Goal: Task Accomplishment & Management: Complete application form

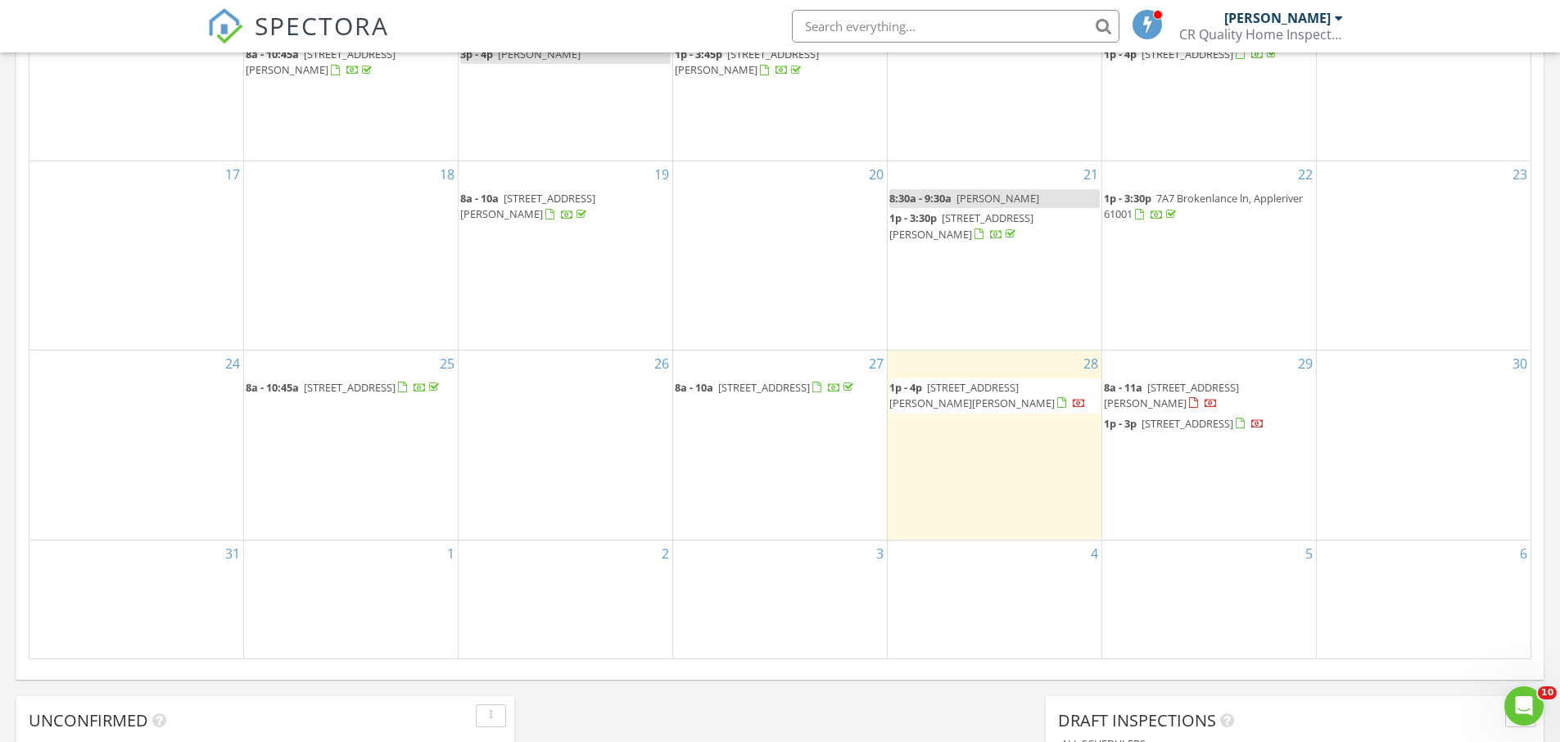
scroll to position [901, 0]
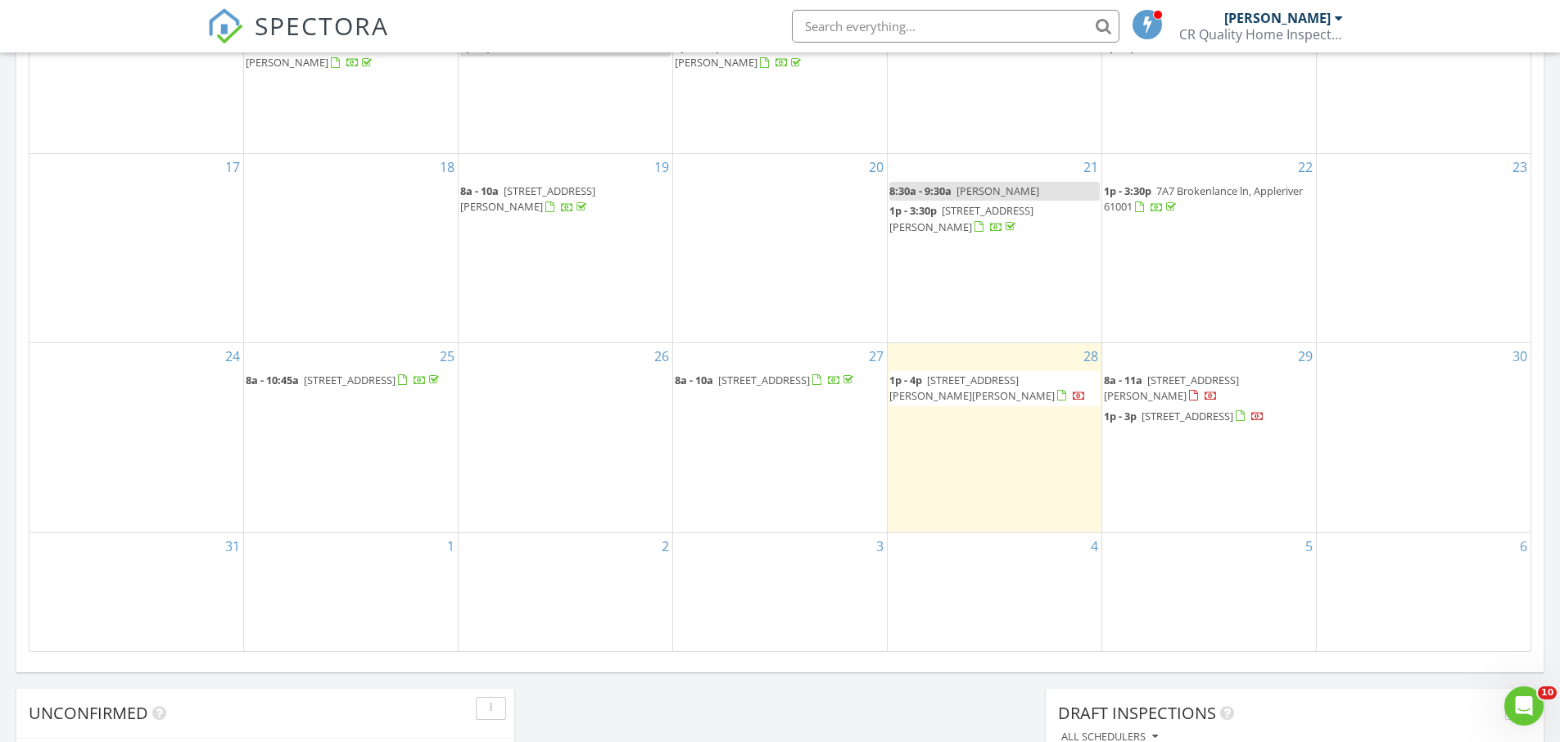
click at [1179, 373] on span "8a - 11a [STREET_ADDRESS][PERSON_NAME]" at bounding box center [1209, 389] width 210 height 32
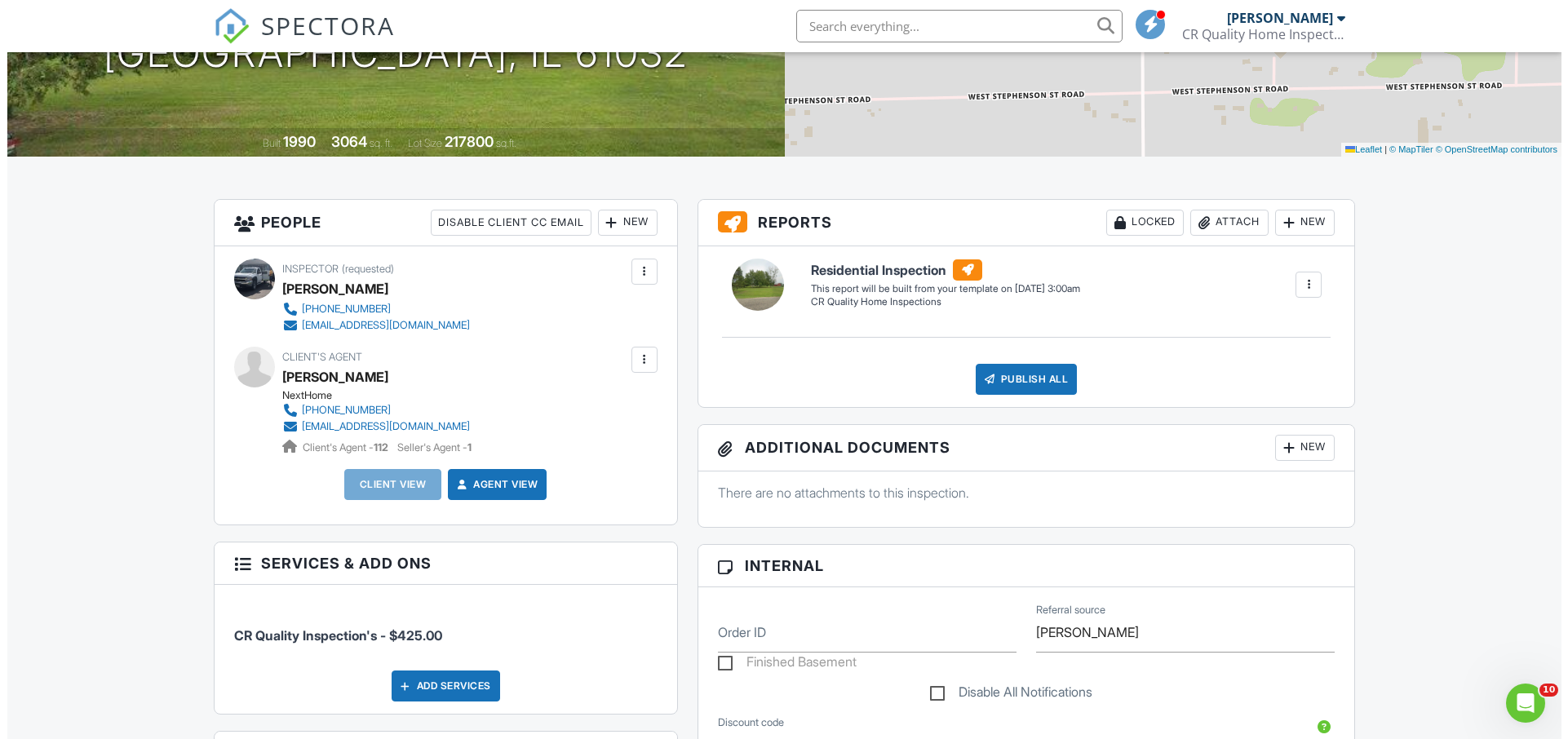
scroll to position [327, 0]
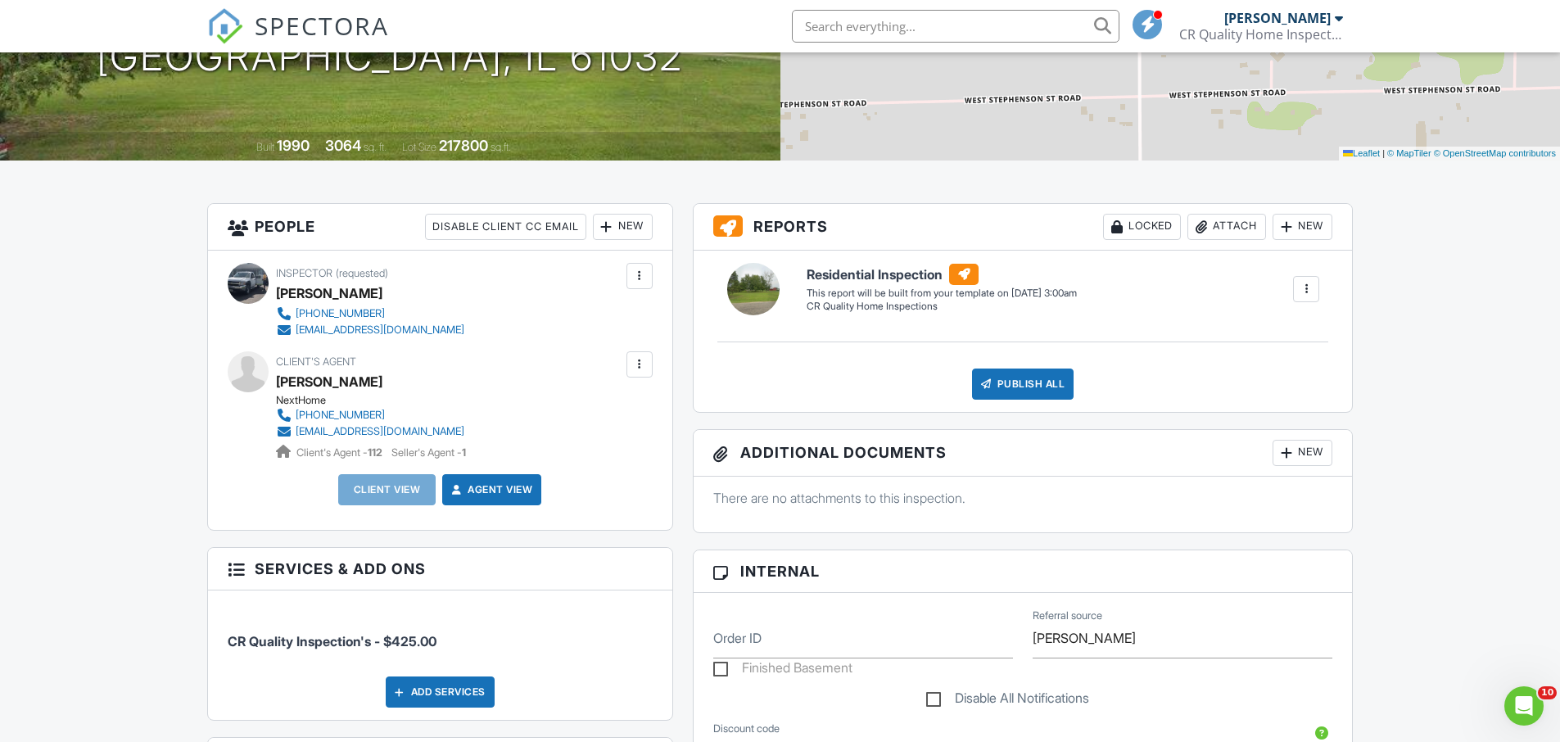
click at [616, 229] on div "New" at bounding box center [623, 227] width 60 height 26
click at [648, 268] on li "Client" at bounding box center [681, 276] width 161 height 41
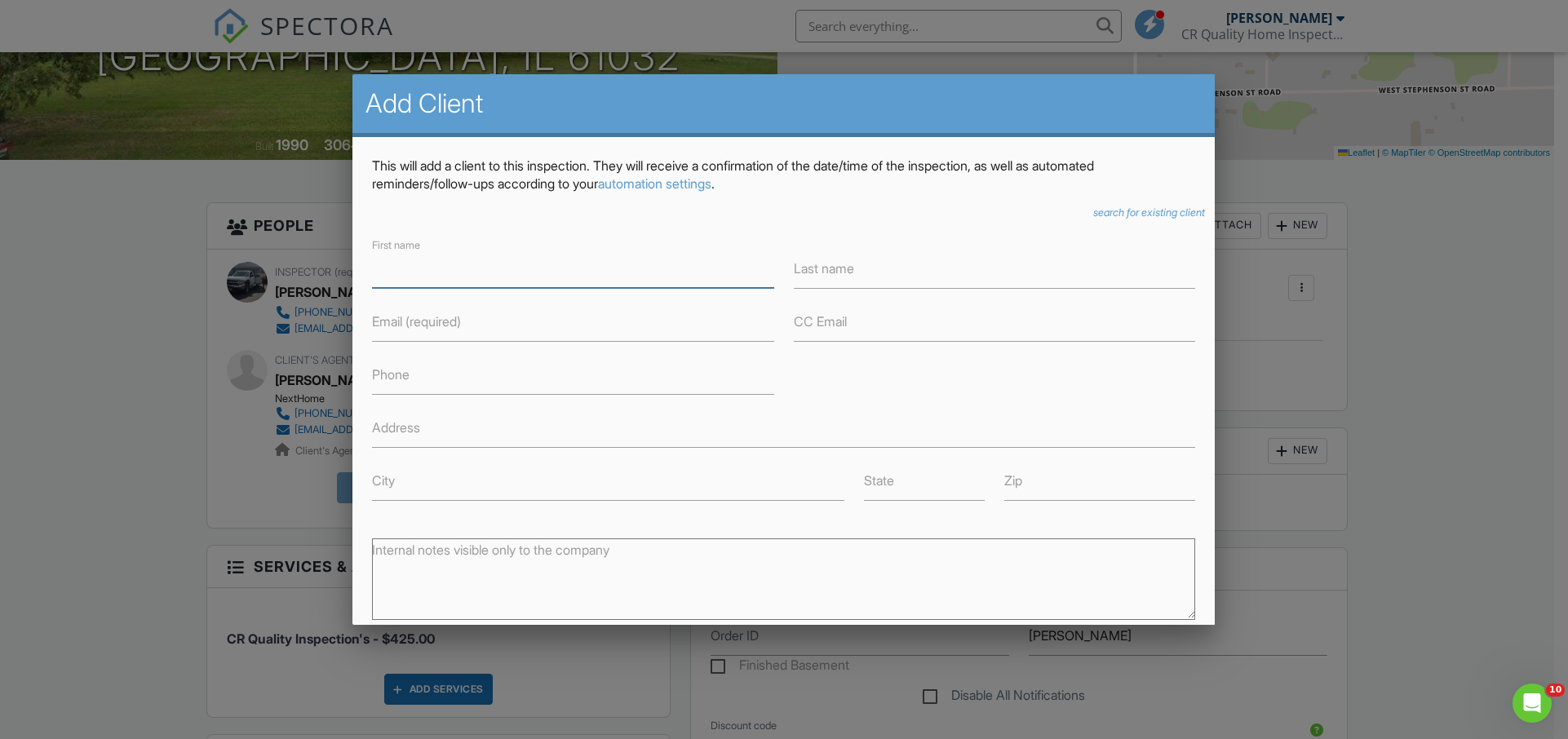
click at [564, 267] on input "First name" at bounding box center [573, 268] width 402 height 40
type input "[PERSON_NAME]"
click at [796, 263] on label "Last name" at bounding box center [824, 268] width 61 height 18
click at [796, 263] on input "Last name" at bounding box center [995, 268] width 402 height 40
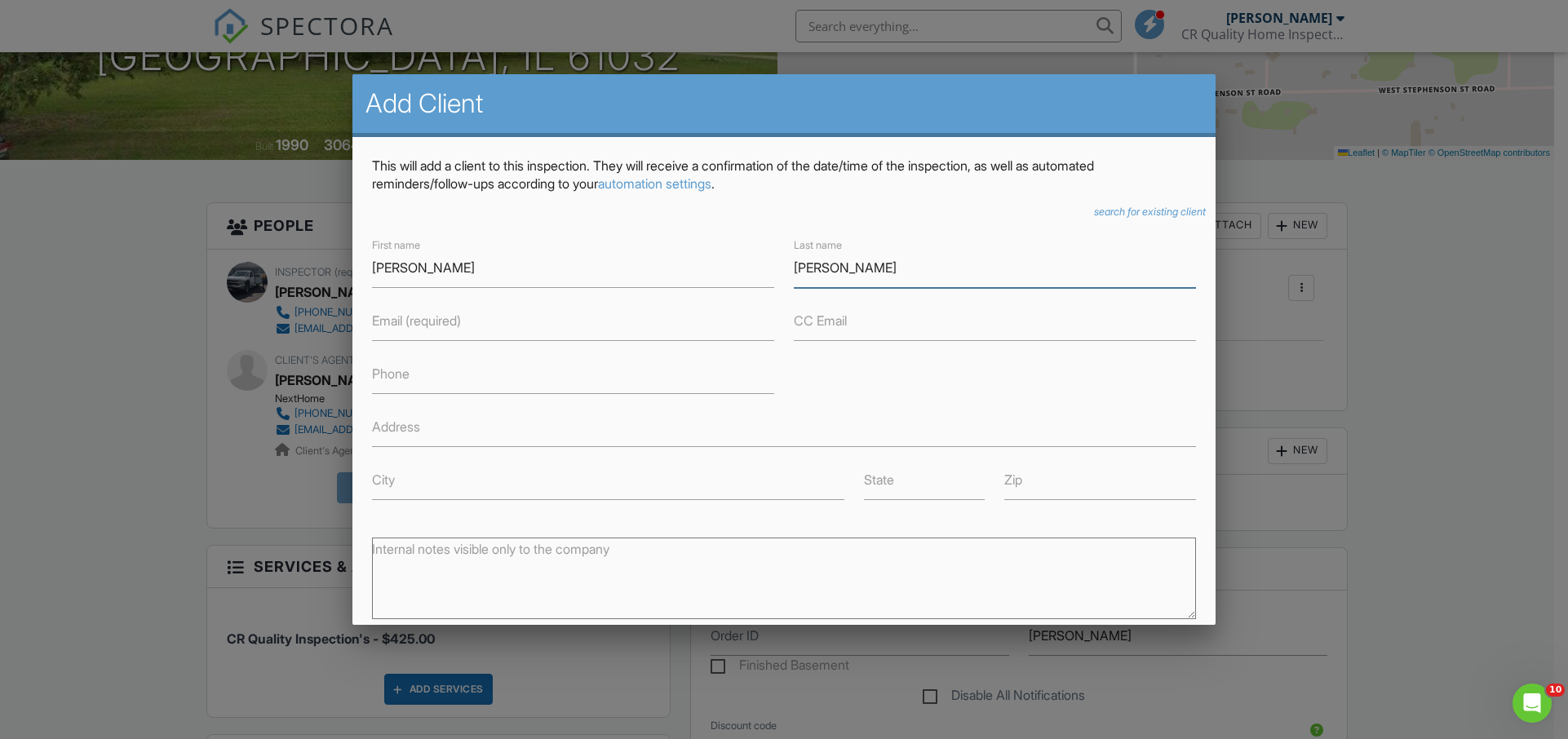
type input "[PERSON_NAME]"
click at [526, 330] on input "Email (required)" at bounding box center [573, 321] width 402 height 40
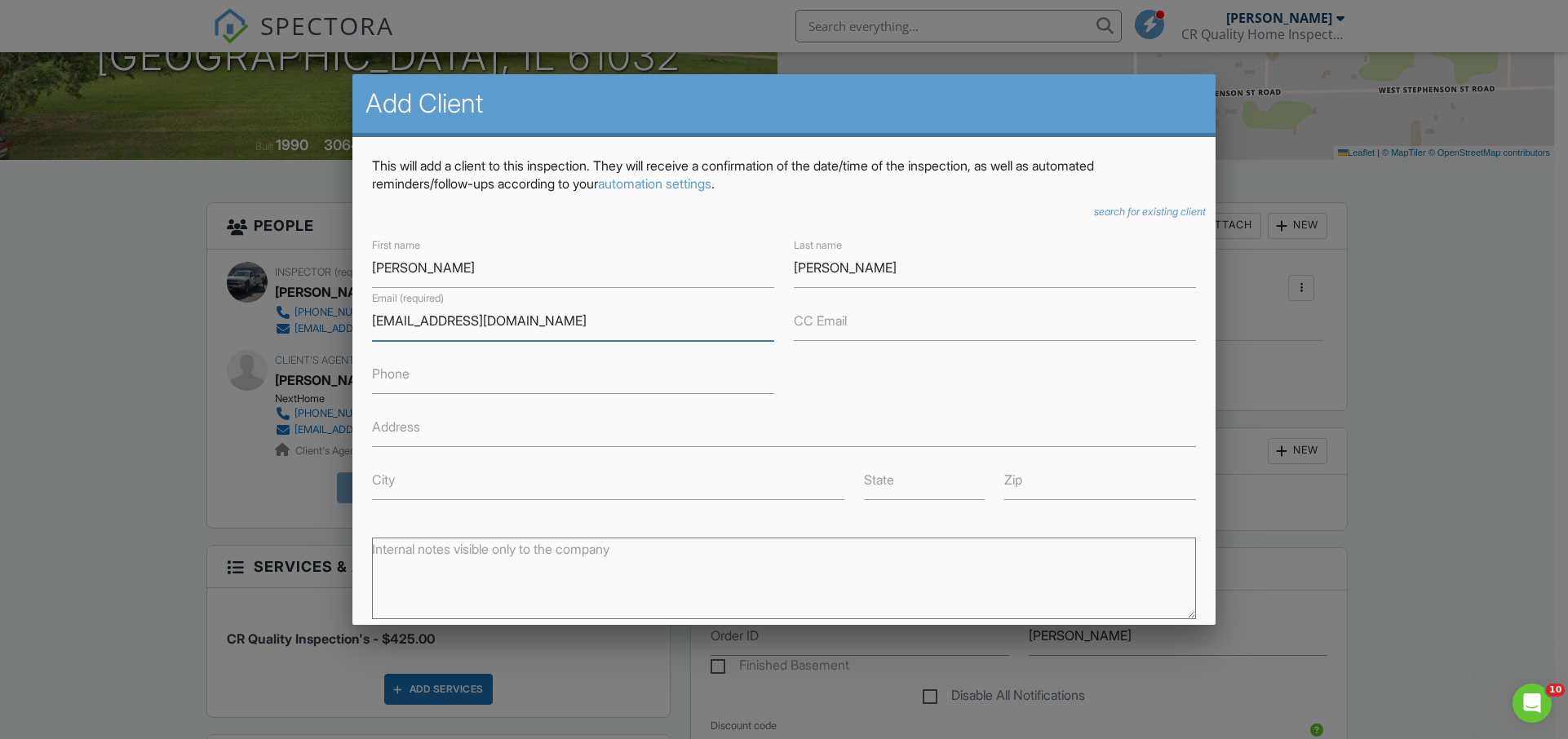
type input "[EMAIL_ADDRESS][DOMAIN_NAME]"
click at [461, 373] on input "Phone" at bounding box center [573, 373] width 402 height 40
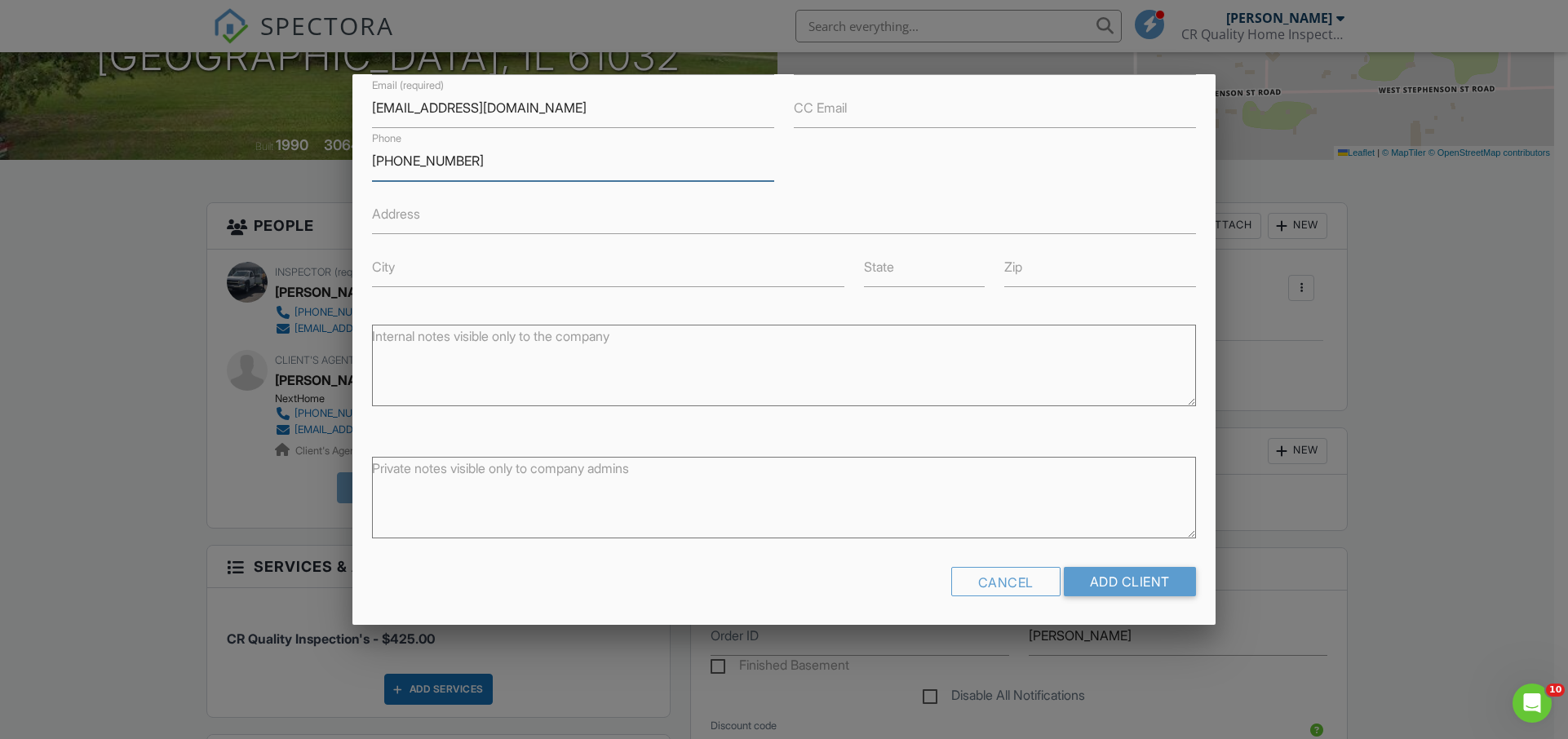
scroll to position [216, 0]
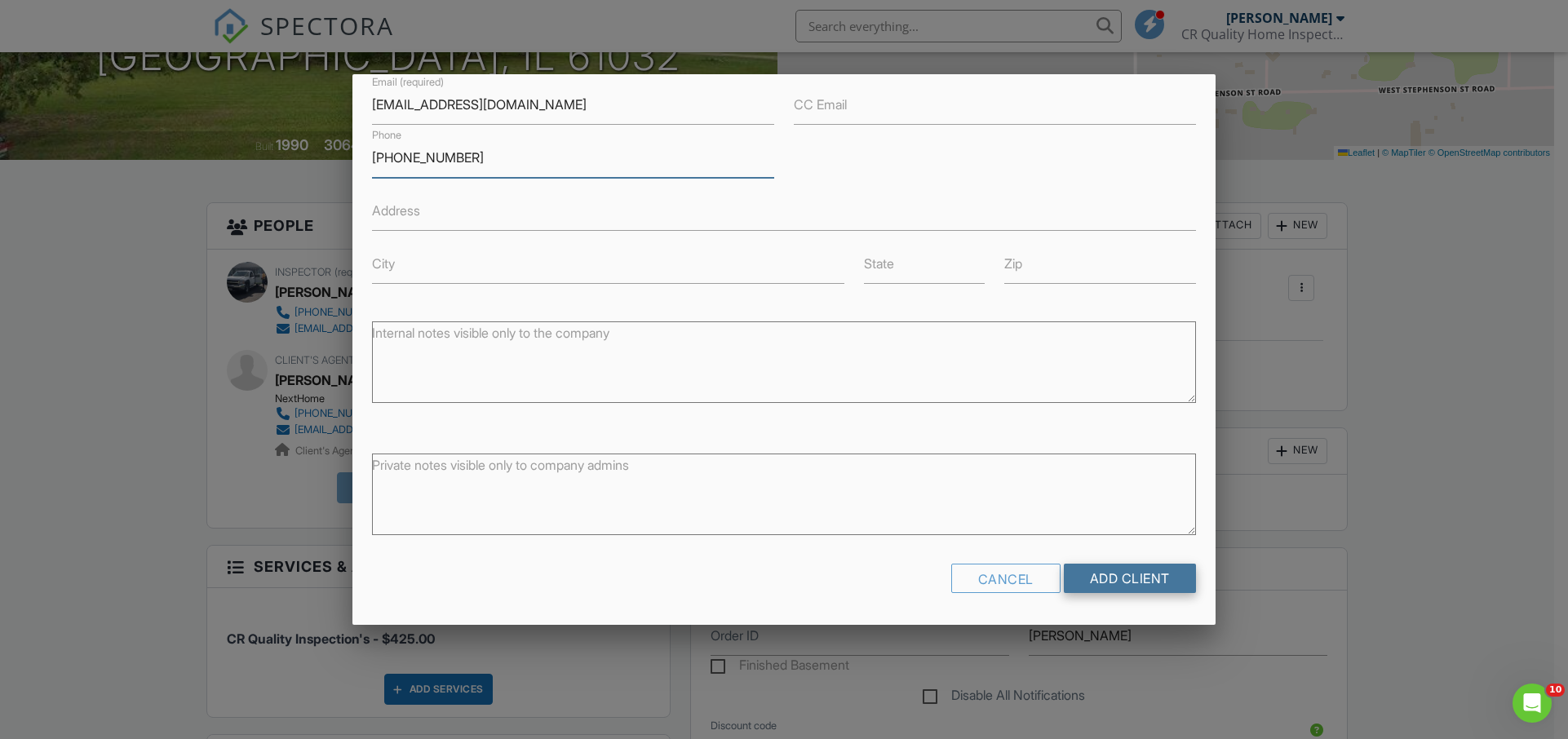
type input "[PHONE_NUMBER]"
click at [1078, 577] on input "Add Client" at bounding box center [1130, 578] width 132 height 29
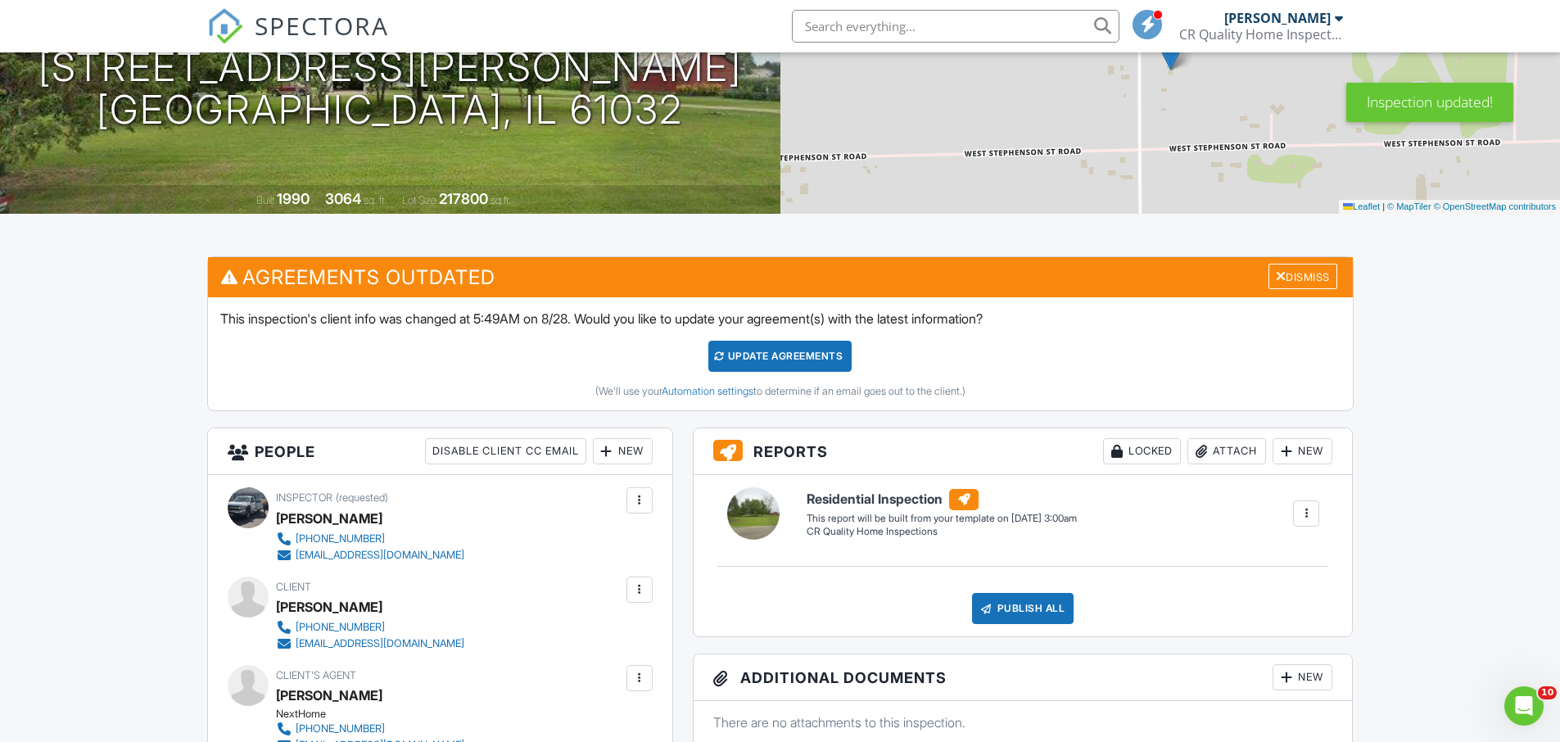
scroll to position [328, 0]
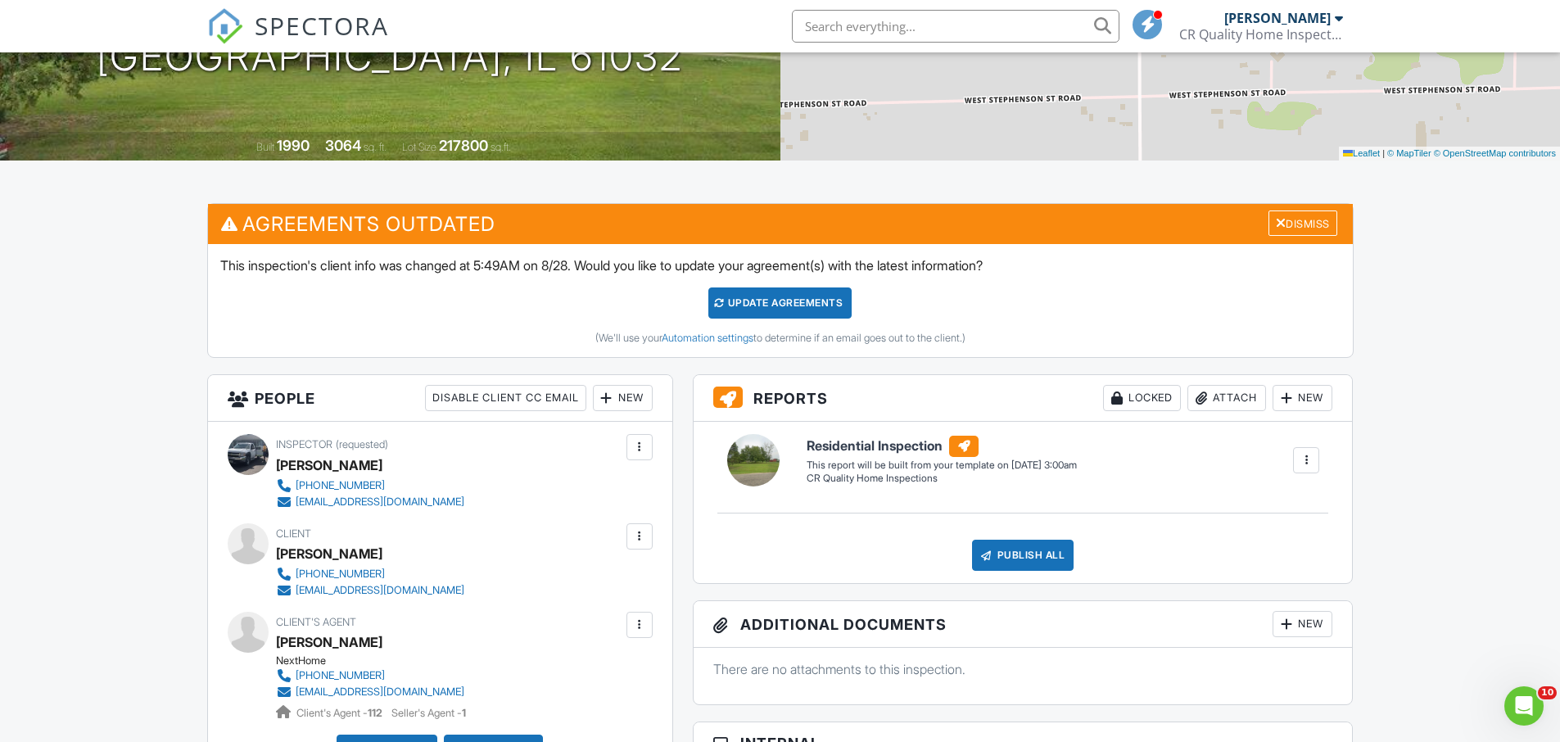
click at [776, 305] on div "Update Agreements" at bounding box center [779, 302] width 143 height 31
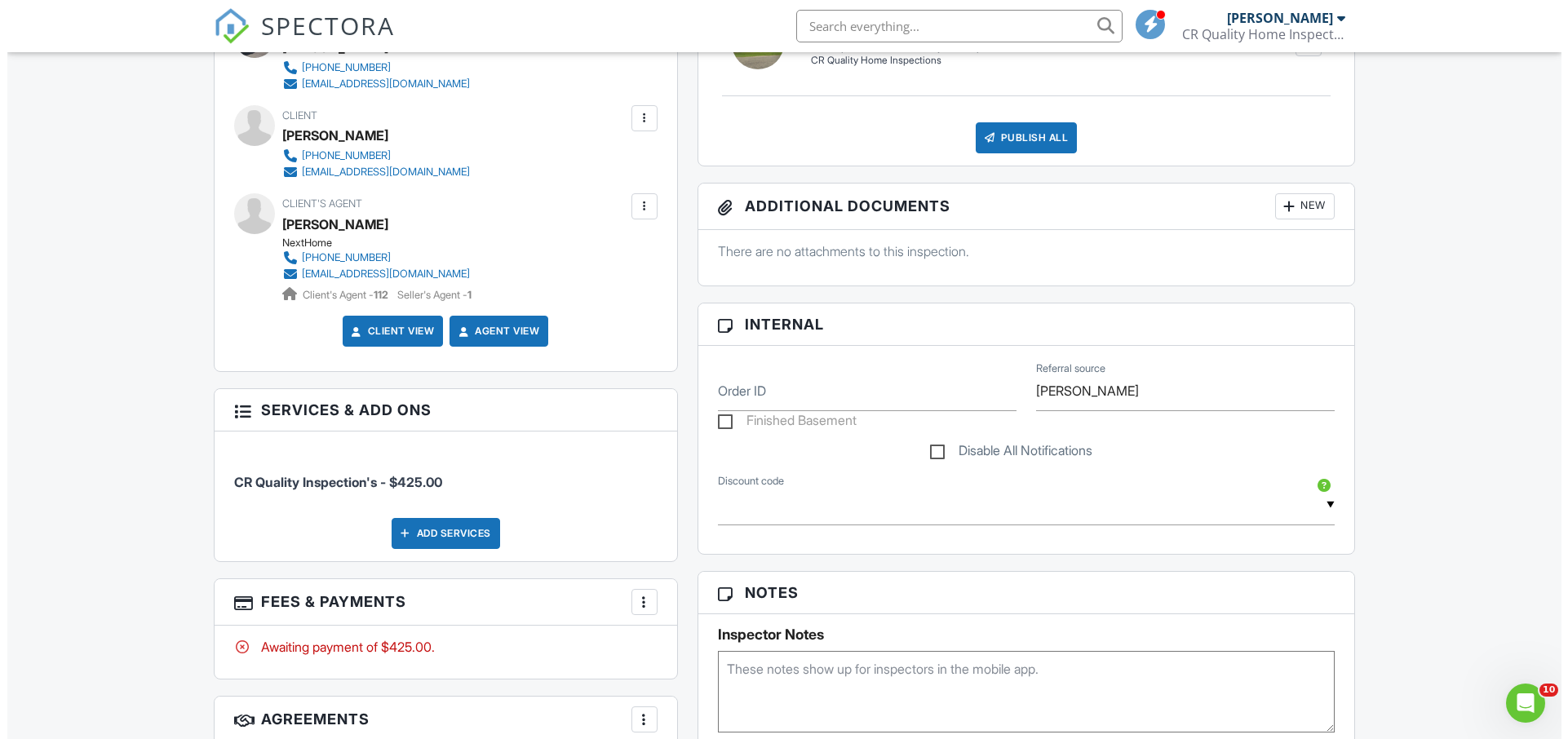
scroll to position [408, 0]
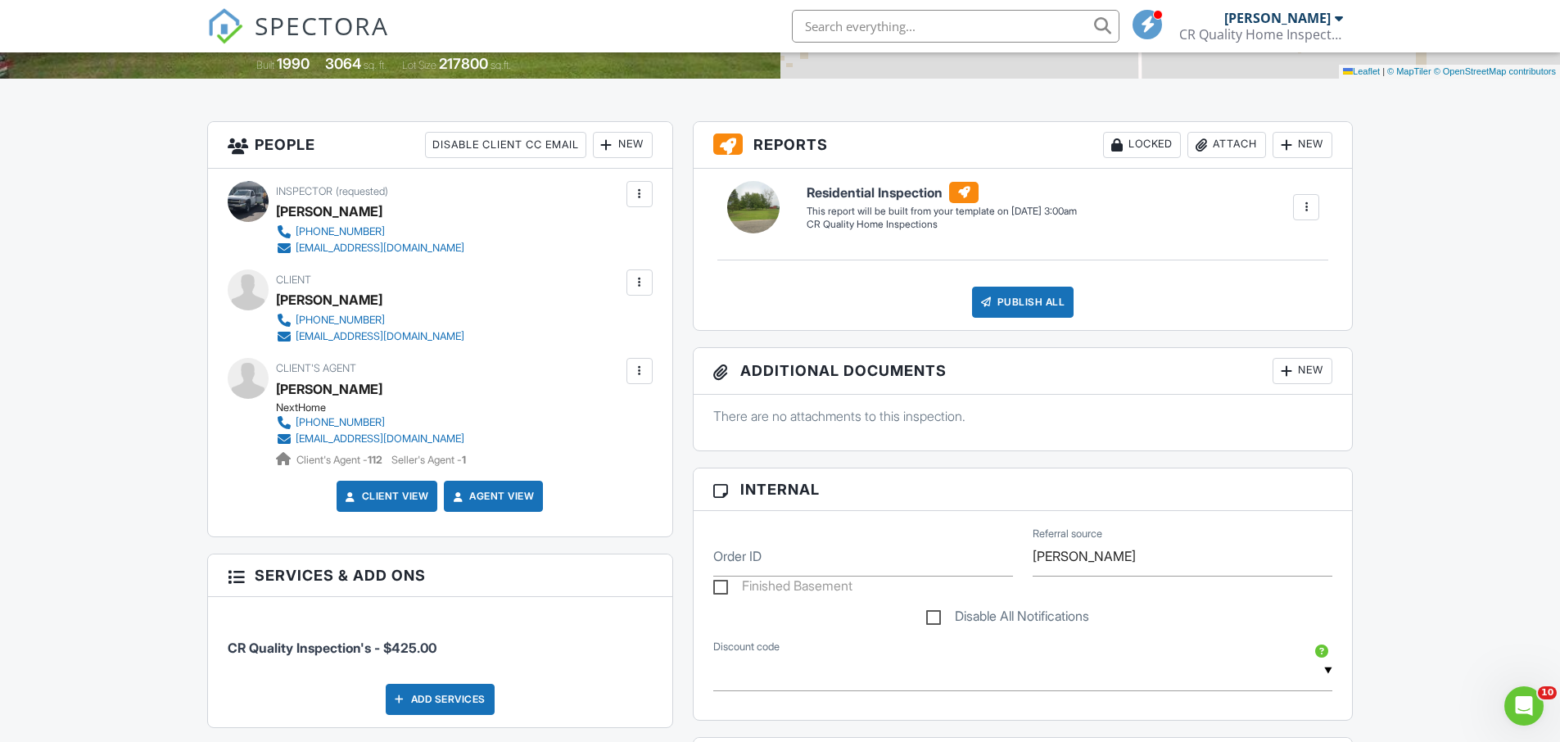
click at [643, 292] on div at bounding box center [640, 282] width 26 height 26
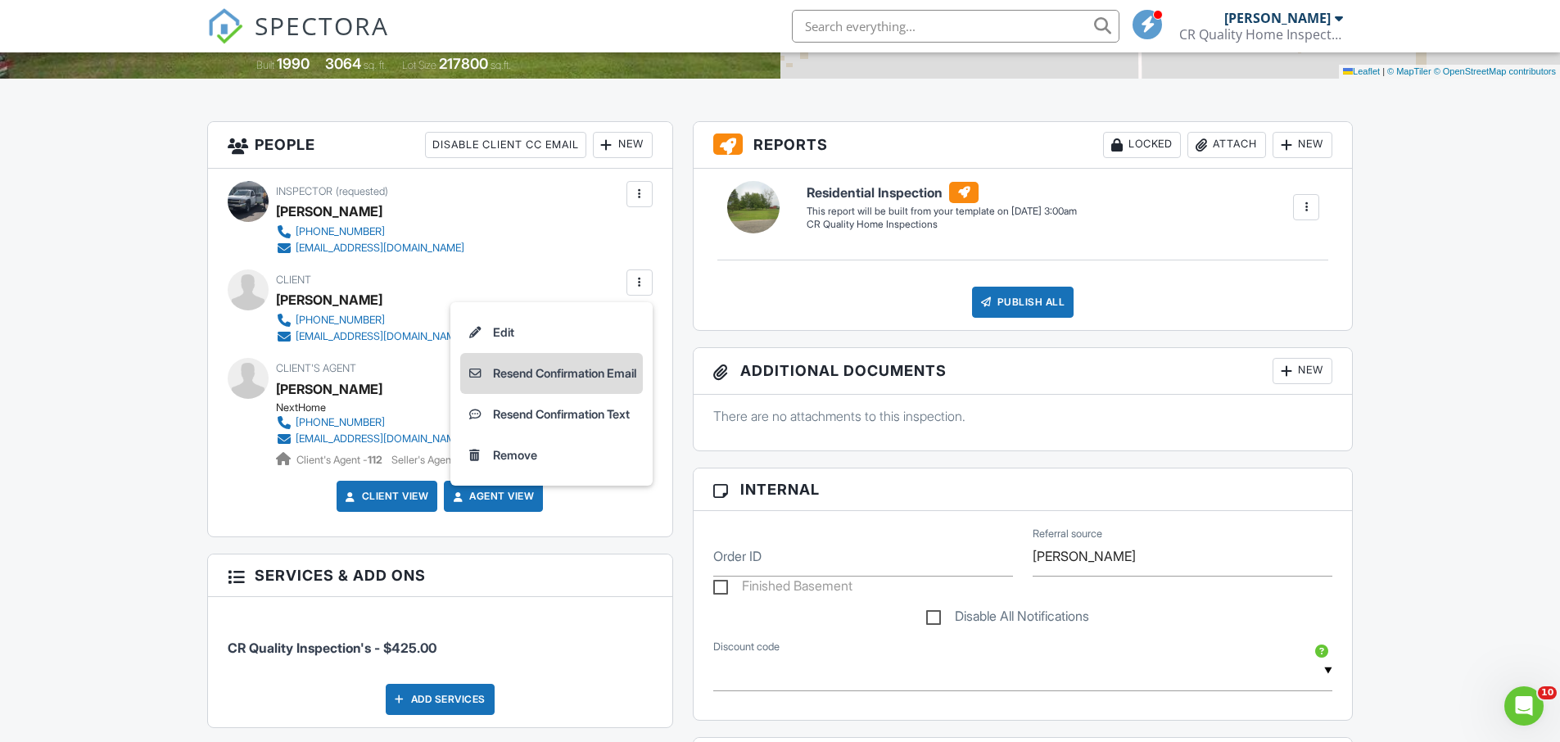
click at [562, 369] on li "Resend Confirmation Email" at bounding box center [551, 373] width 183 height 41
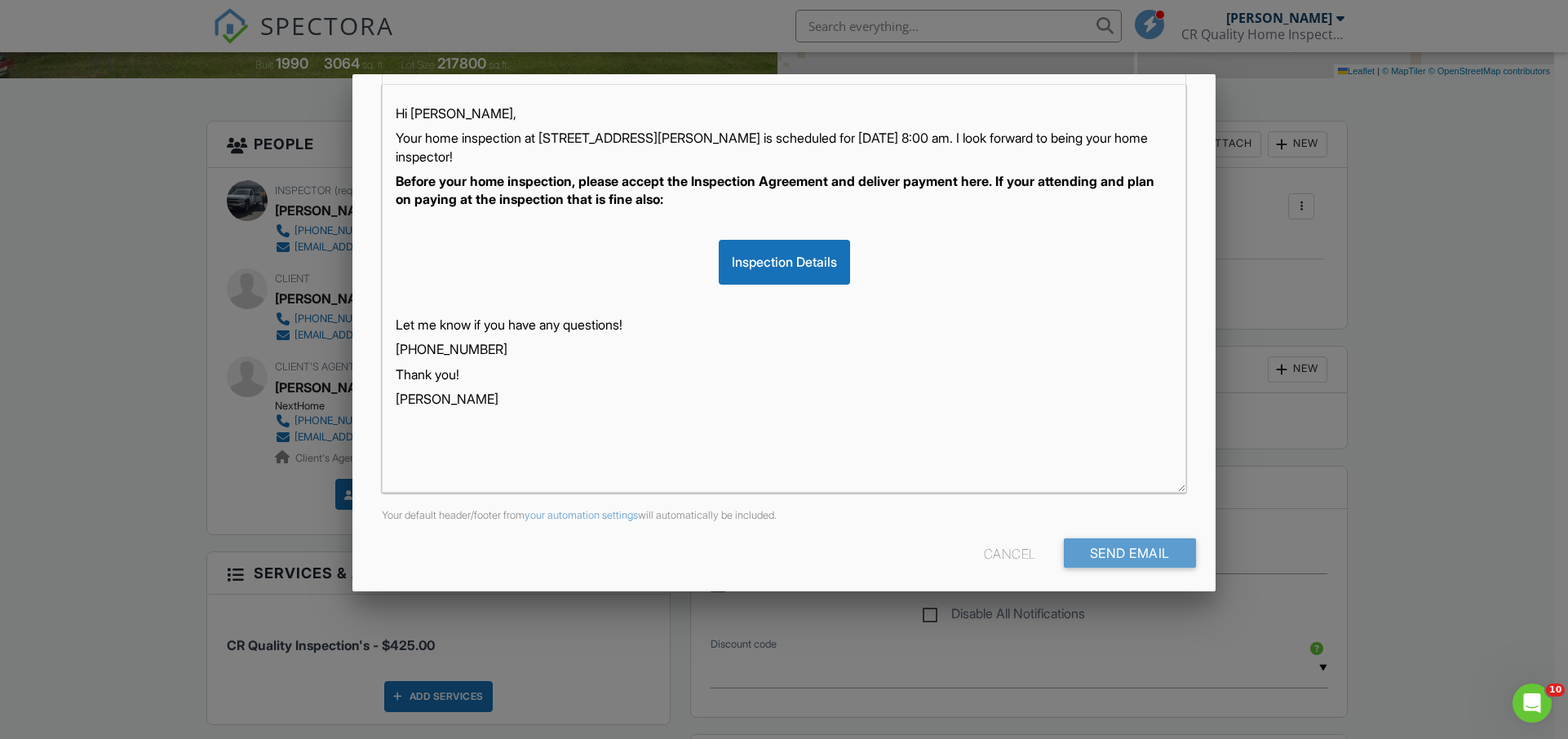
scroll to position [285, 0]
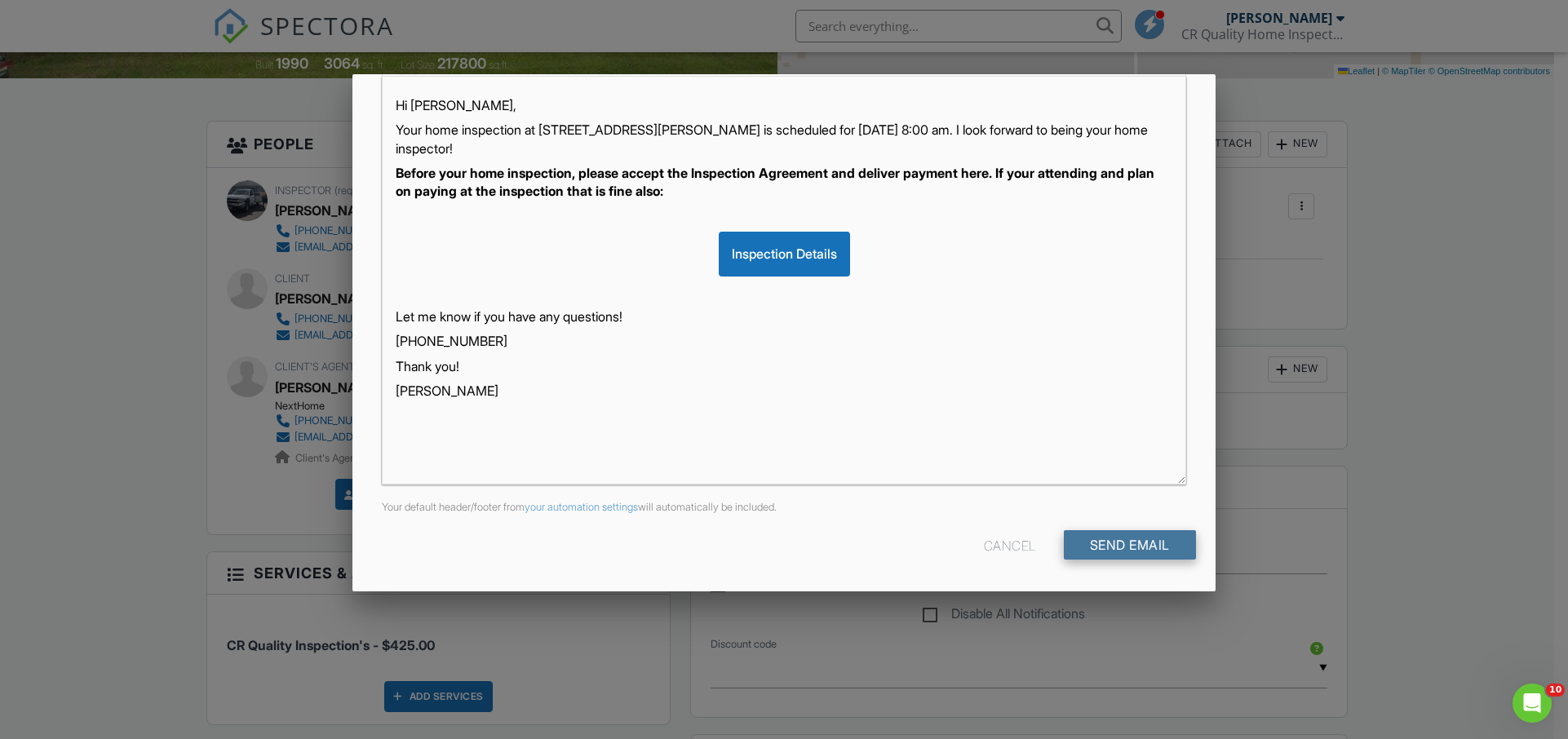
click at [1077, 552] on input "Send Email" at bounding box center [1130, 544] width 132 height 29
